Goal: Information Seeking & Learning: Learn about a topic

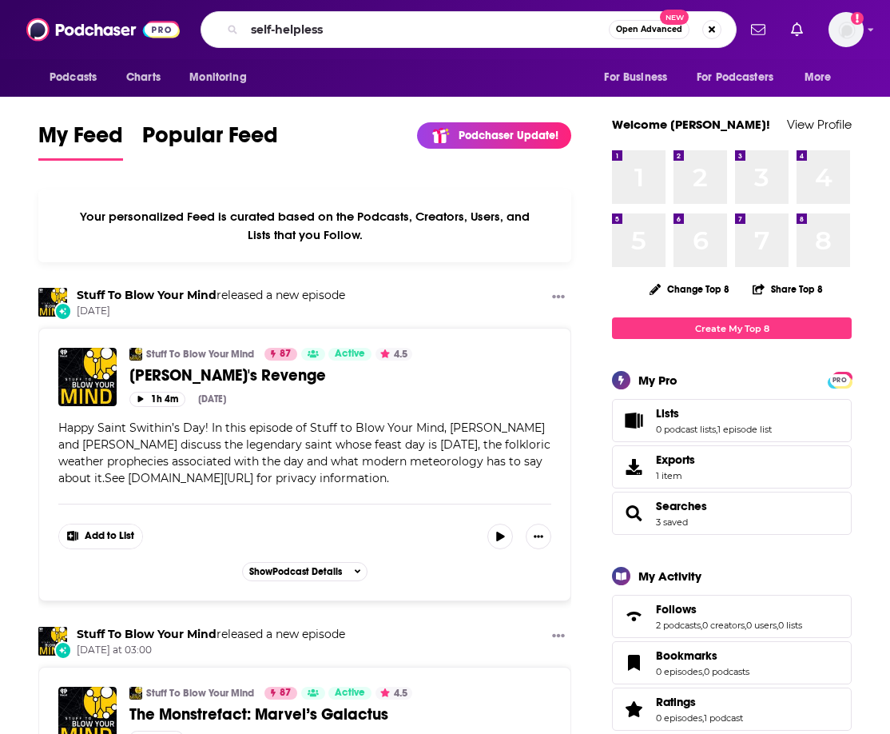
type input "self-helpless"
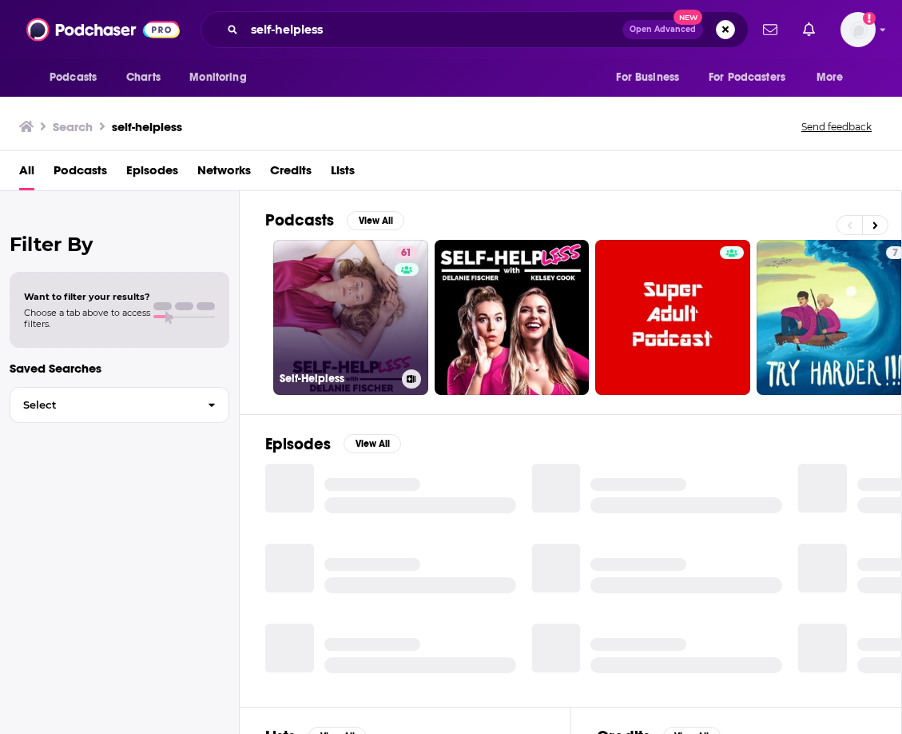
click at [372, 320] on link "61 Self-Helpless" at bounding box center [350, 317] width 155 height 155
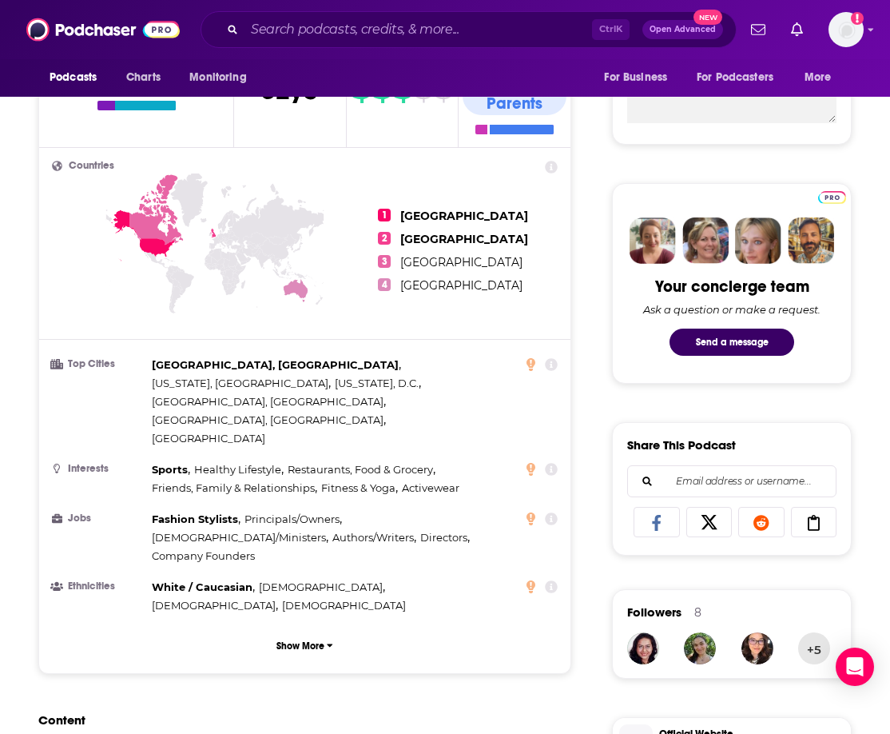
scroll to position [80, 0]
